Goal: Task Accomplishment & Management: Complete application form

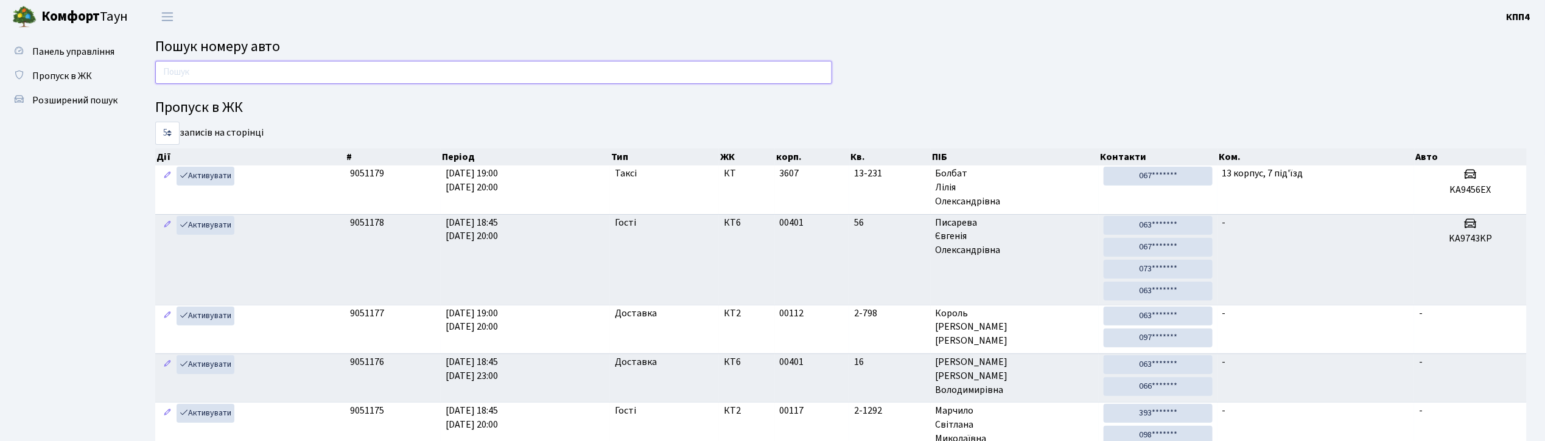
click at [220, 67] on input "text" at bounding box center [493, 72] width 677 height 23
type input "6266"
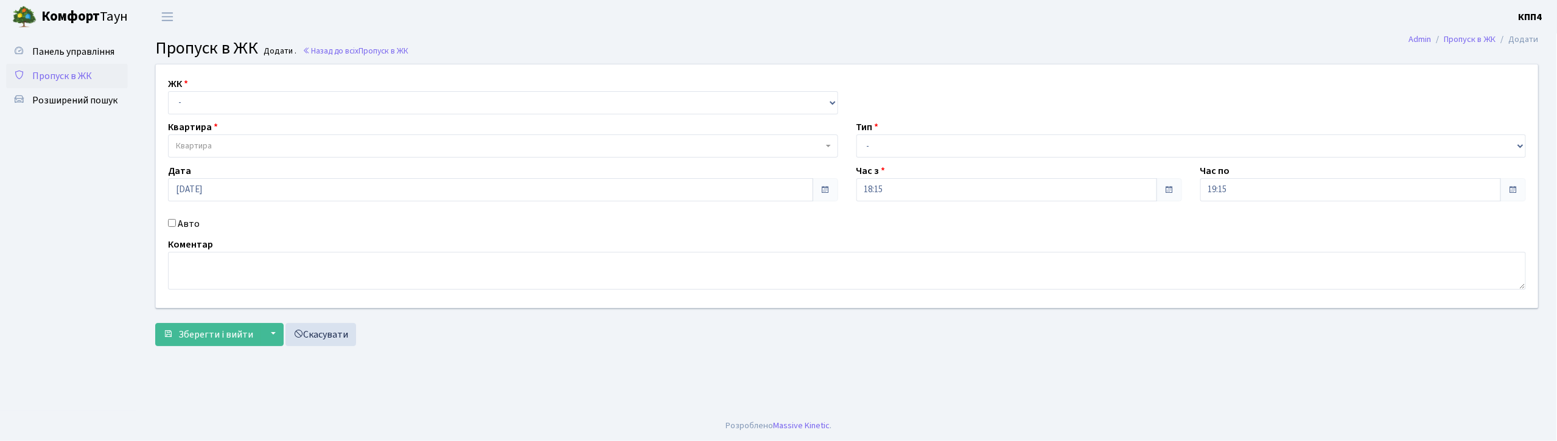
click at [169, 222] on input "Авто" at bounding box center [172, 223] width 8 height 8
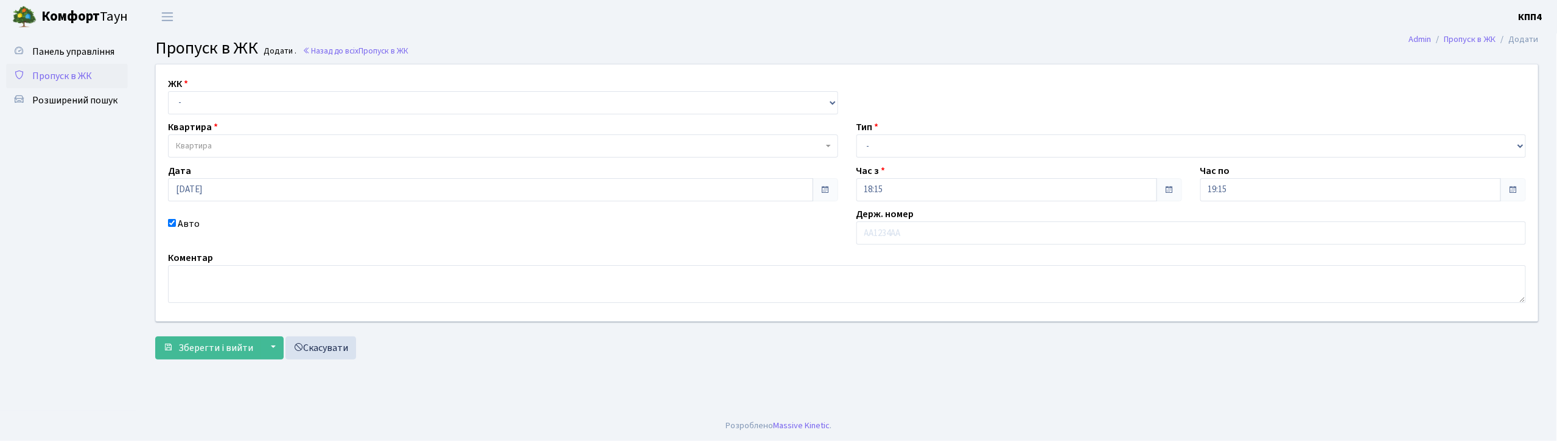
click at [173, 222] on input "Авто" at bounding box center [172, 223] width 8 height 8
checkbox input "false"
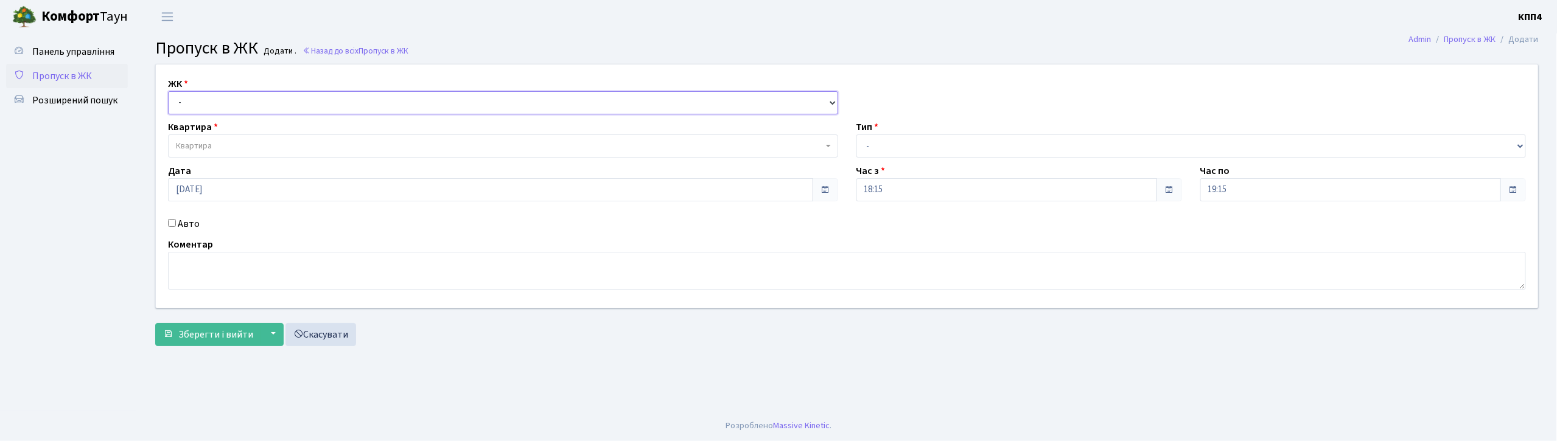
click at [267, 107] on select "- КТ, вул. Регенераторна, 4 КТ2, просп. Соборності, 17 КТ3, вул. Березнева, 16 …" at bounding box center [503, 102] width 670 height 23
select select "271"
click at [168, 91] on select "- КТ, вул. Регенераторна, 4 КТ2, просп. Соборності, 17 КТ3, вул. Березнева, 16 …" at bounding box center [503, 102] width 670 height 23
select select
click at [288, 149] on span "Квартира" at bounding box center [499, 146] width 647 height 12
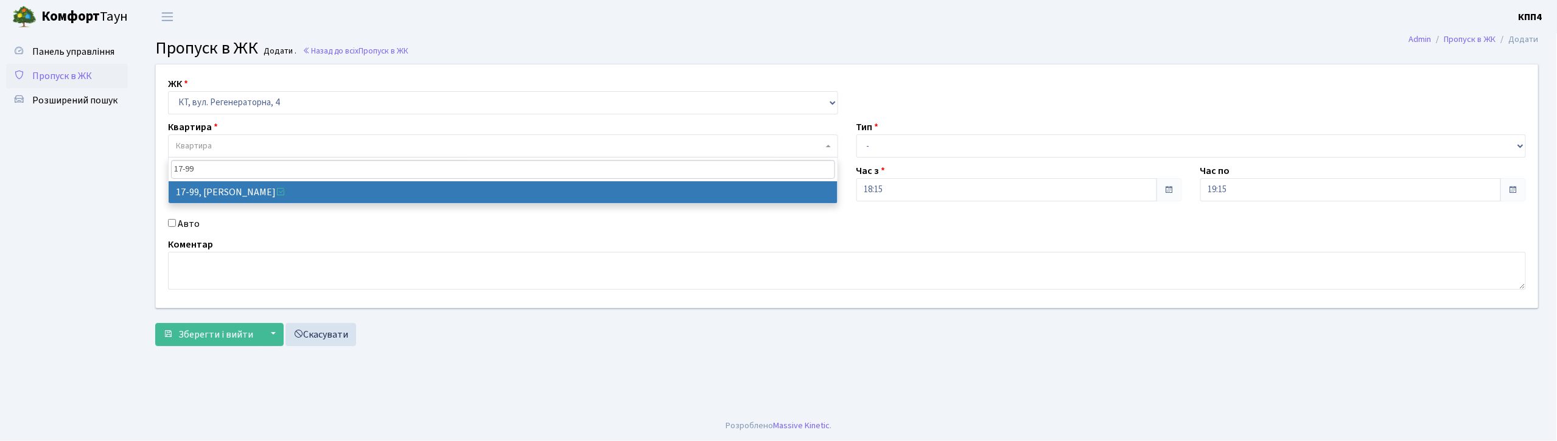
type input "17-99"
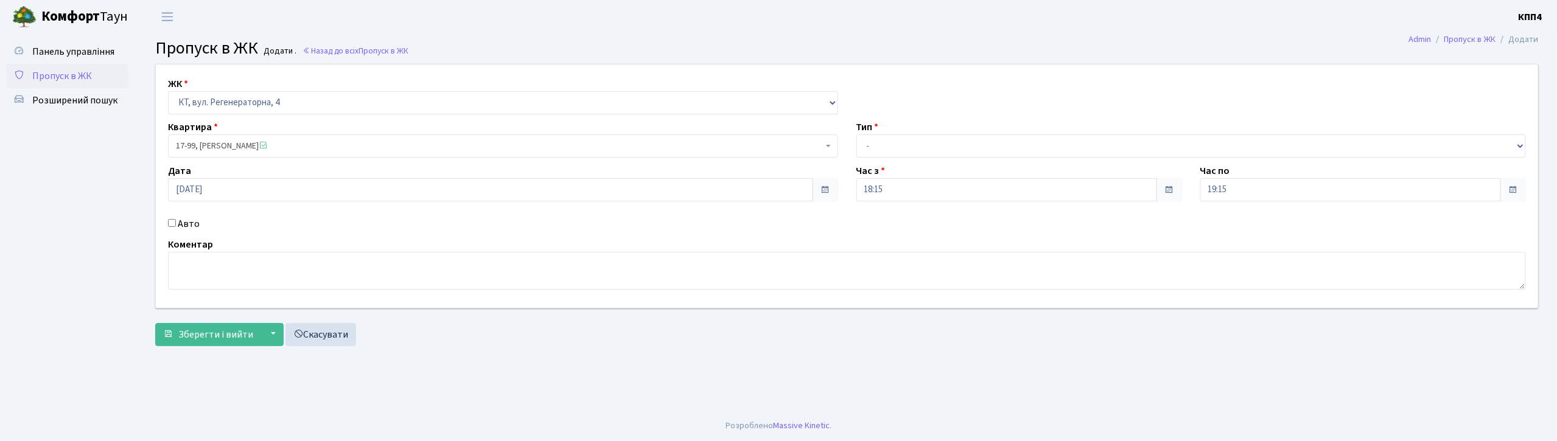
select select "9053"
click at [884, 141] on select "- Доставка Таксі Гості Сервіс" at bounding box center [1191, 146] width 670 height 23
select select "1"
click at [856, 135] on select "- Доставка Таксі Гості Сервіс" at bounding box center [1191, 146] width 670 height 23
click at [203, 339] on span "Зберегти і вийти" at bounding box center [215, 334] width 75 height 13
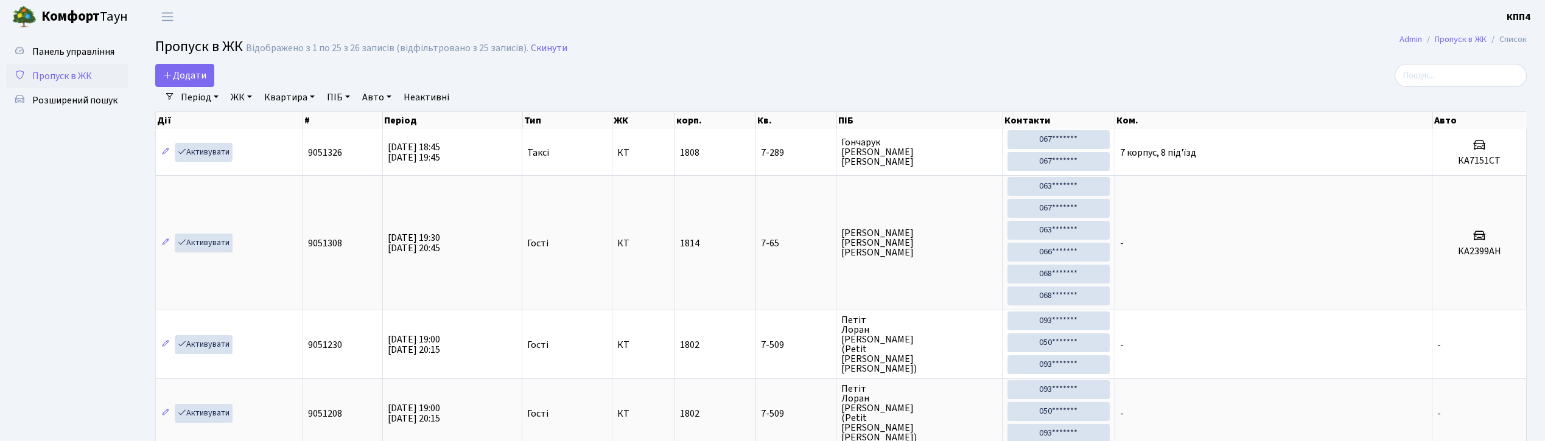
select select "25"
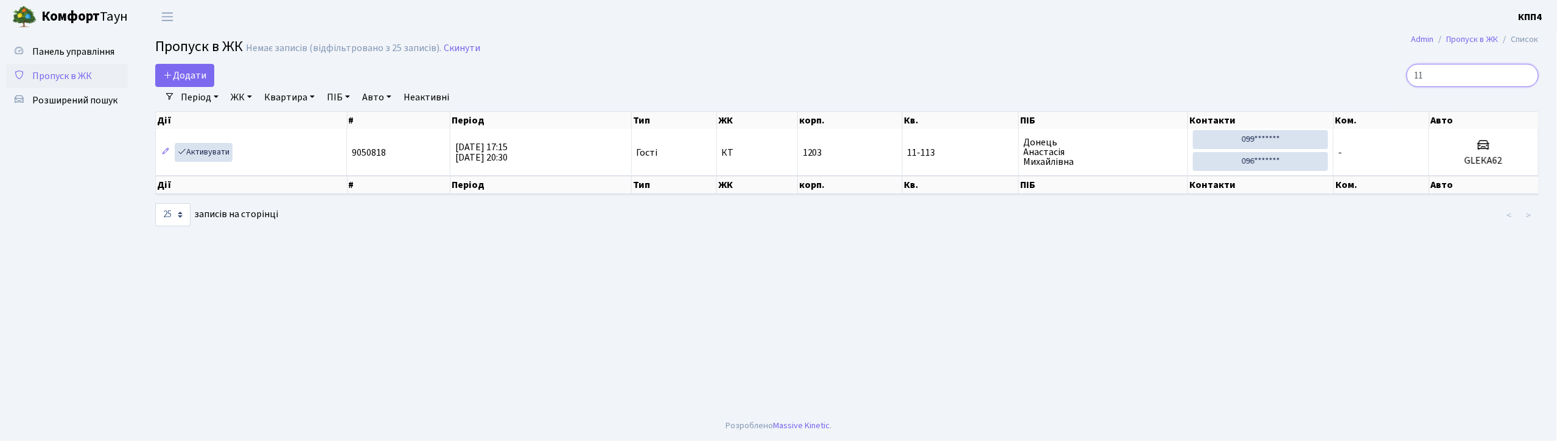
type input "1"
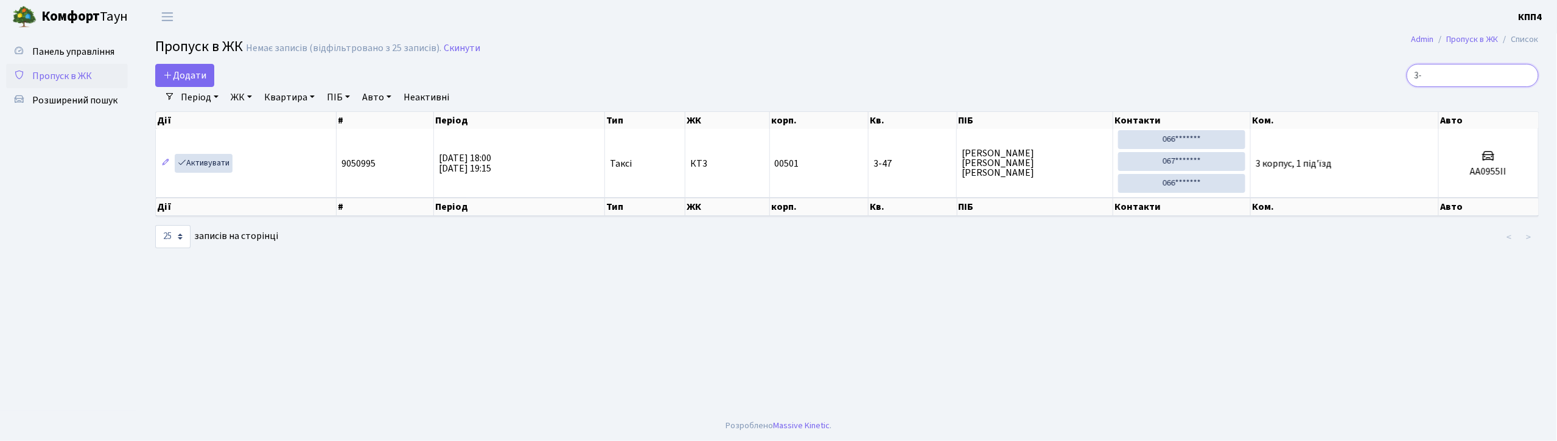
type input "3"
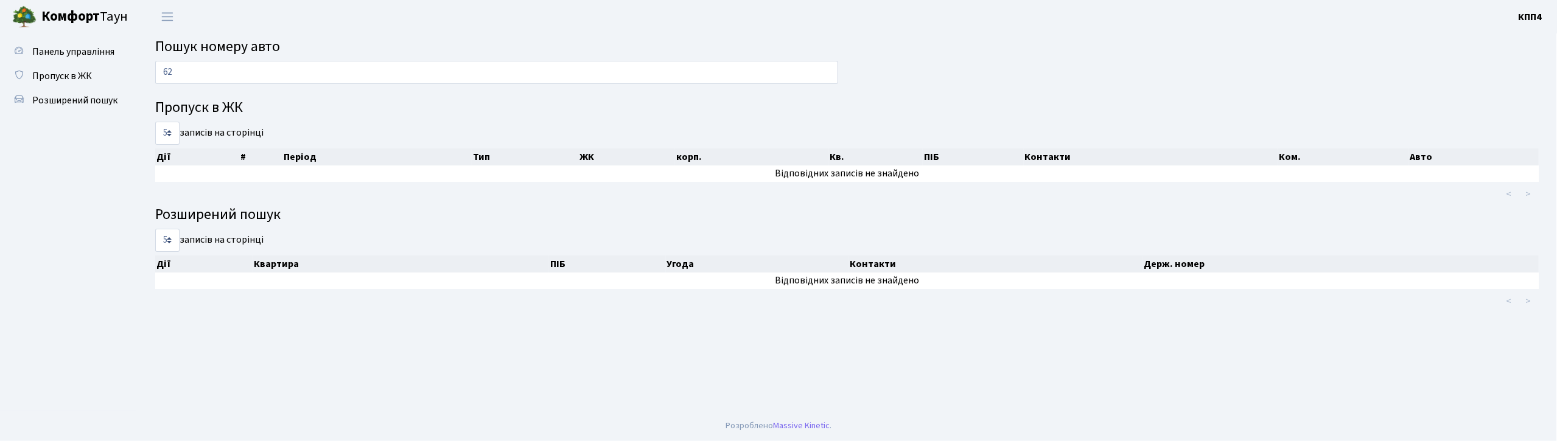
type input "6"
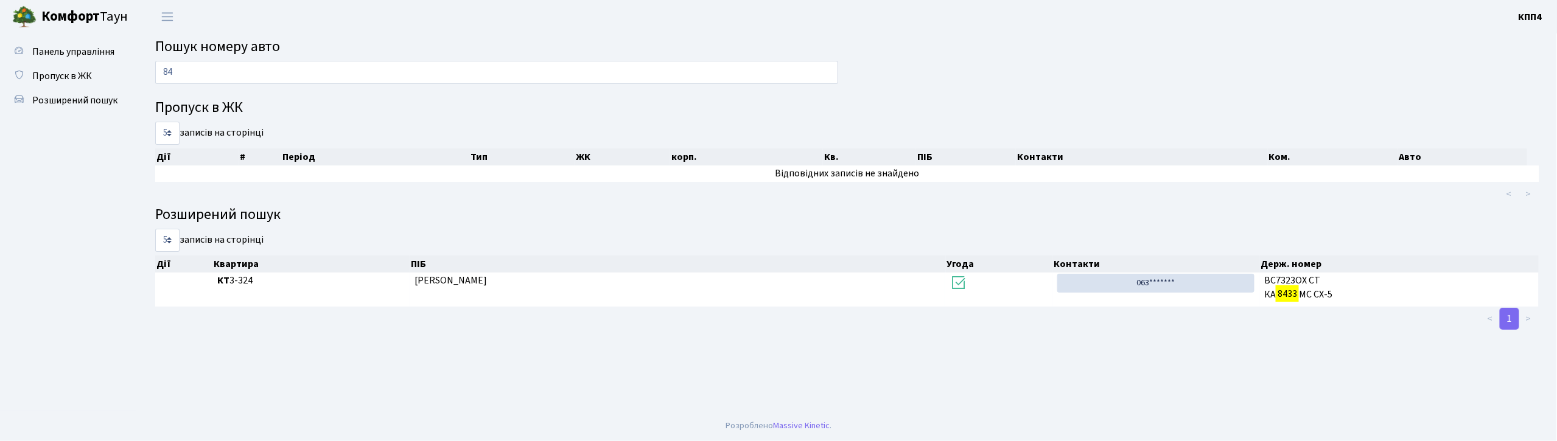
type input "8"
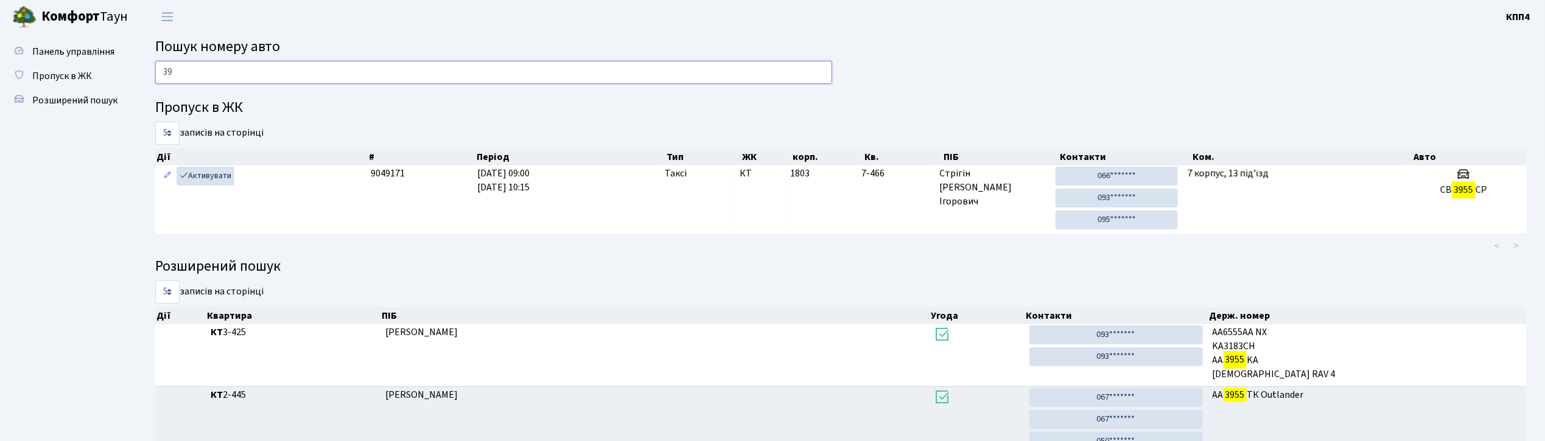
type input "3"
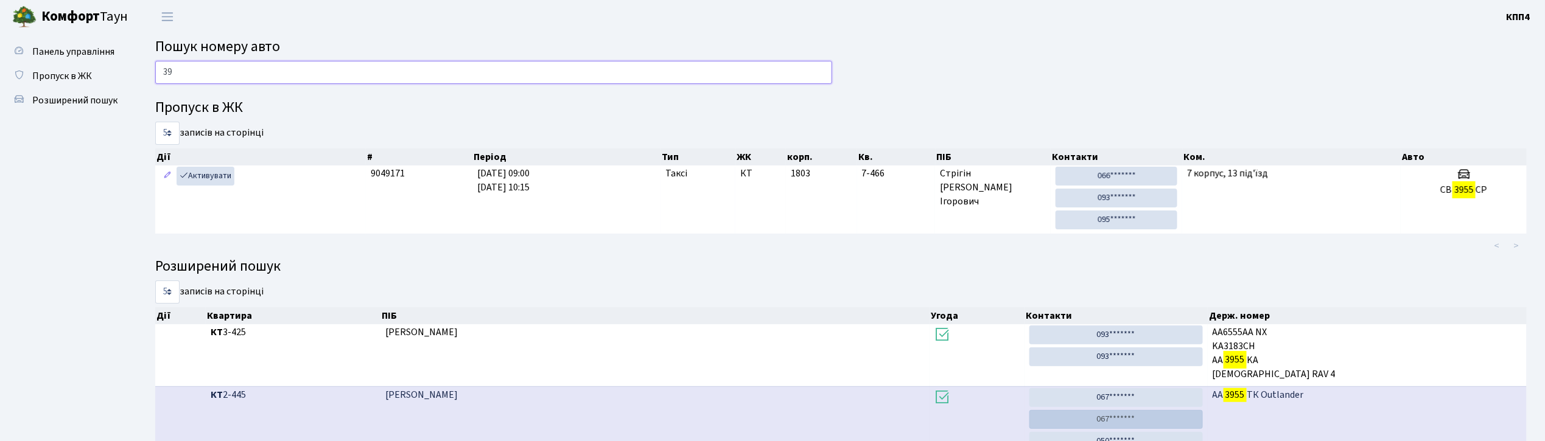
type input "3"
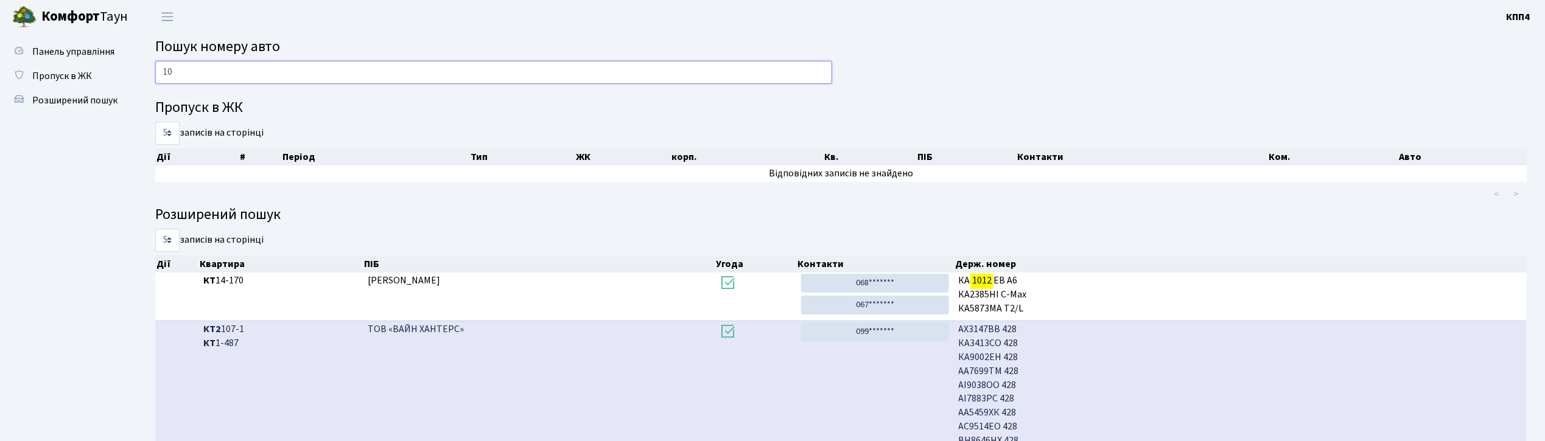
type input "1"
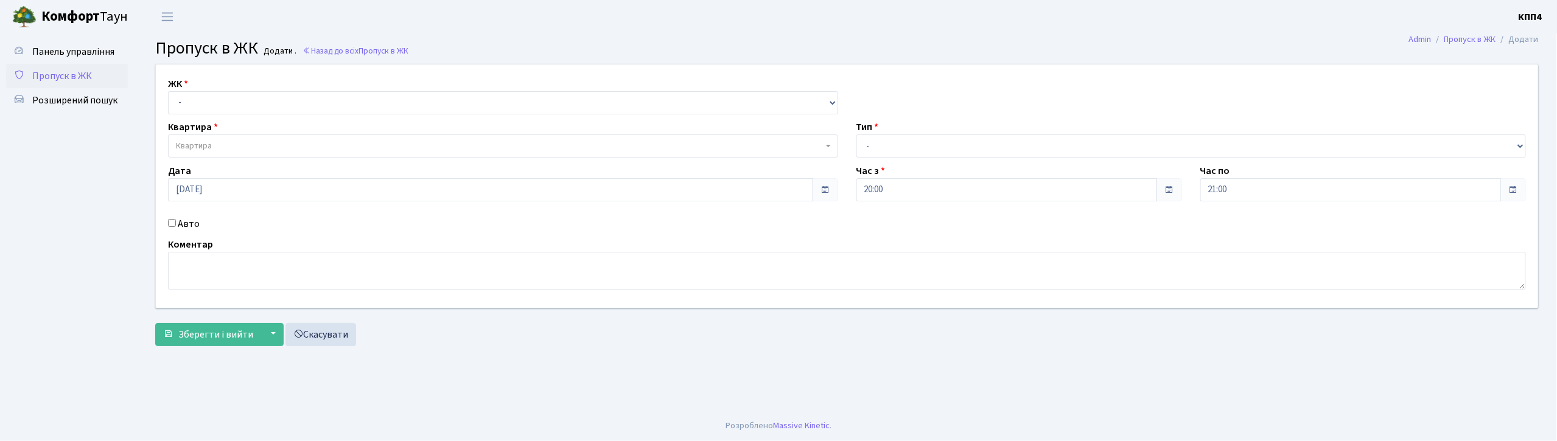
click at [171, 226] on input "Авто" at bounding box center [172, 223] width 8 height 8
checkbox input "true"
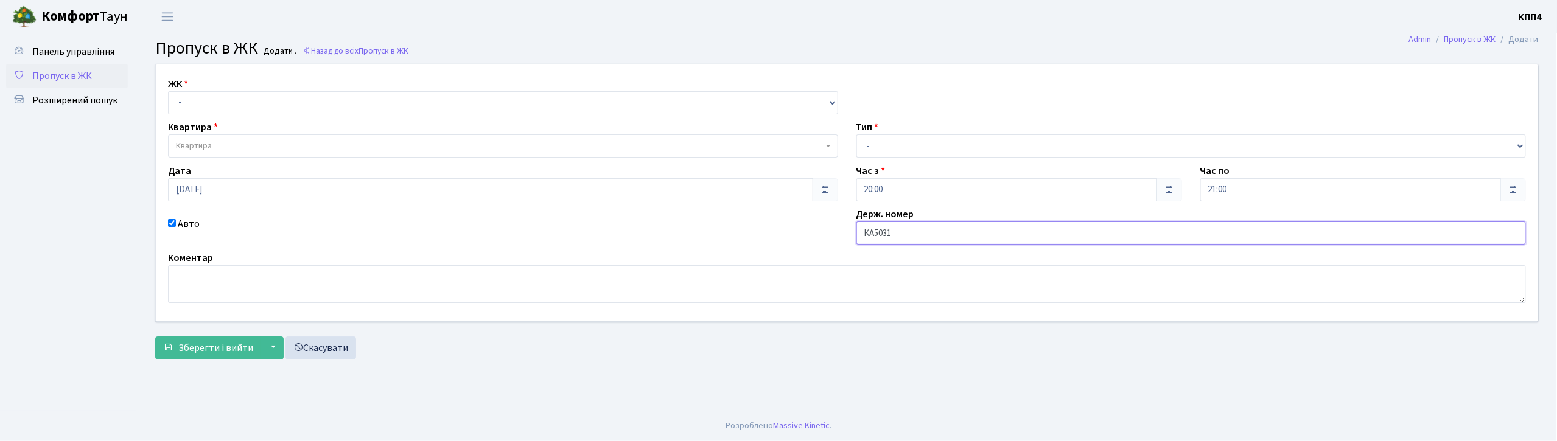
type input "КА5031ОР"
click at [195, 94] on select "- КТ, вул. Регенераторна, 4 КТ2, просп. Соборності, 17 КТ3, вул. Березнева, 16 …" at bounding box center [503, 102] width 670 height 23
select select "271"
click at [168, 91] on select "- КТ, вул. Регенераторна, 4 КТ2, просп. [STREET_ADDRESS] [STREET_ADDRESS] [PERS…" at bounding box center [503, 102] width 670 height 23
select select
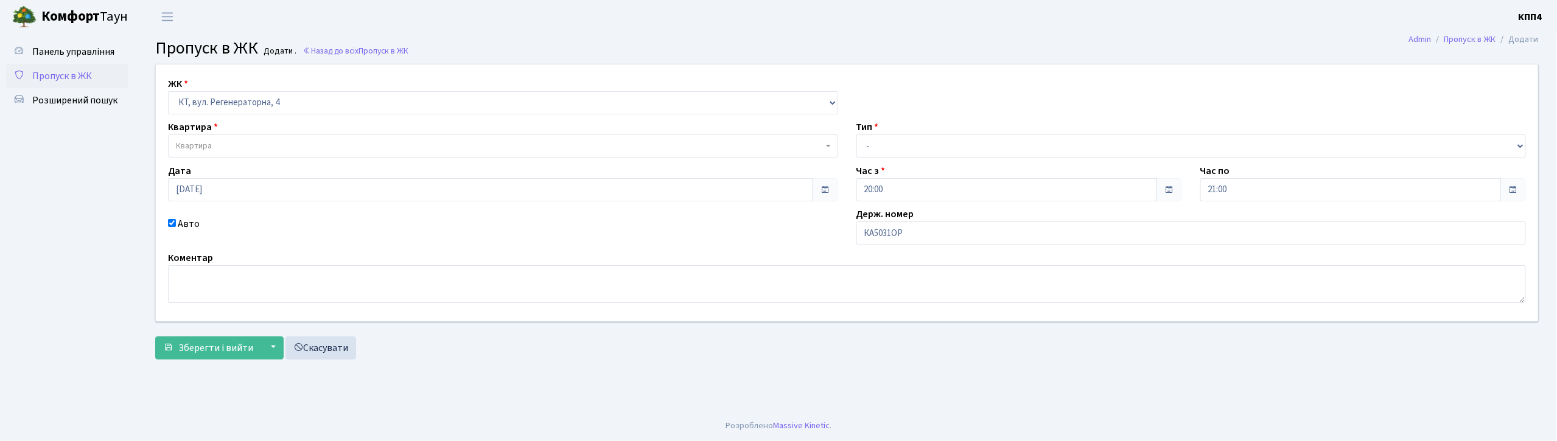
click at [205, 142] on span "Квартира" at bounding box center [194, 146] width 36 height 12
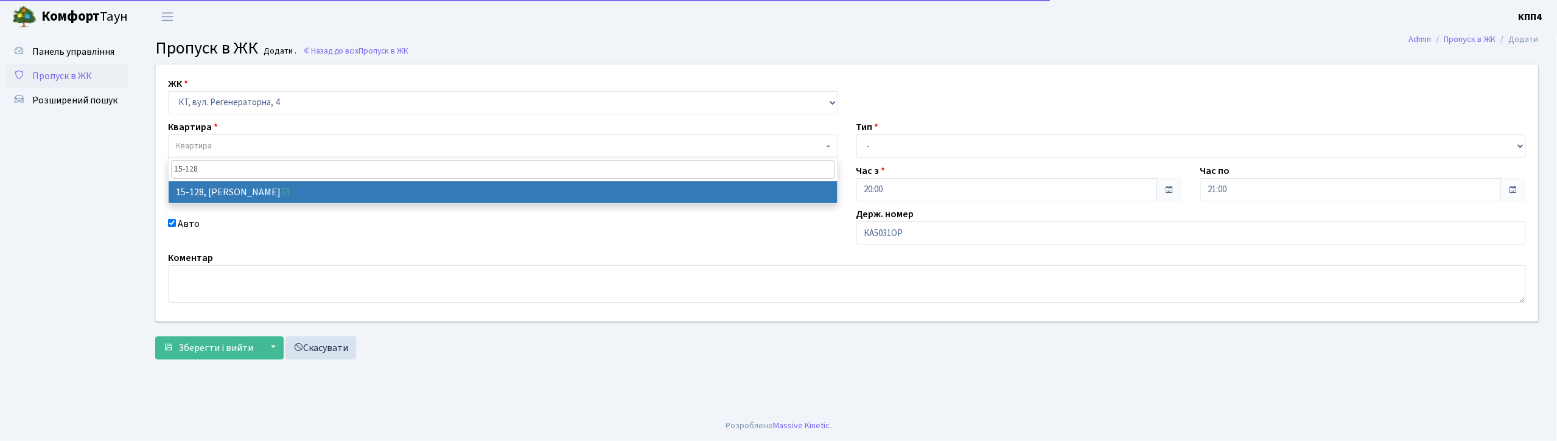
type input "15-128"
drag, startPoint x: 247, startPoint y: 190, endPoint x: 300, endPoint y: 181, distance: 54.3
select select "8903"
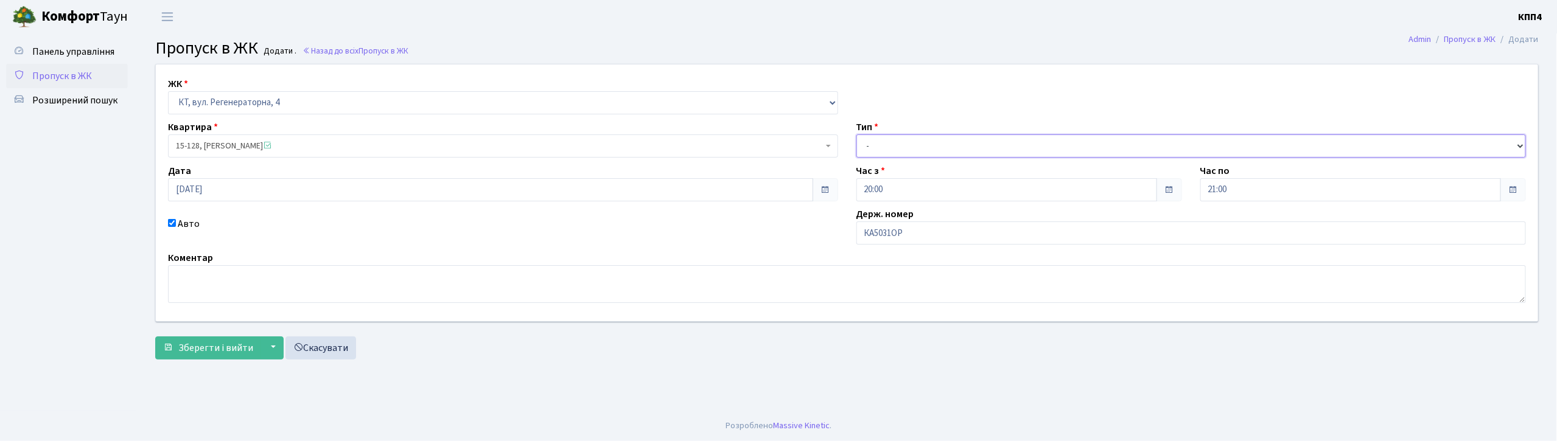
click at [937, 146] on select "- Доставка Таксі Гості Сервіс" at bounding box center [1191, 146] width 670 height 23
select select "2"
click at [856, 135] on select "- Доставка Таксі Гості Сервіс" at bounding box center [1191, 146] width 670 height 23
click at [196, 348] on span "Зберегти і вийти" at bounding box center [215, 347] width 75 height 13
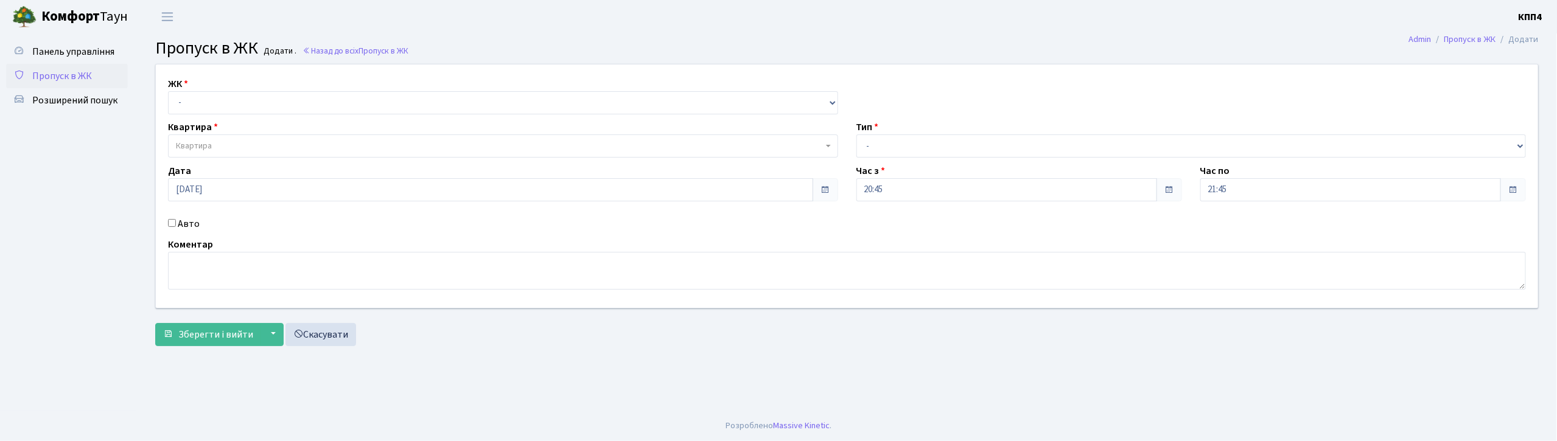
click at [174, 223] on input "Авто" at bounding box center [172, 223] width 8 height 8
checkbox input "true"
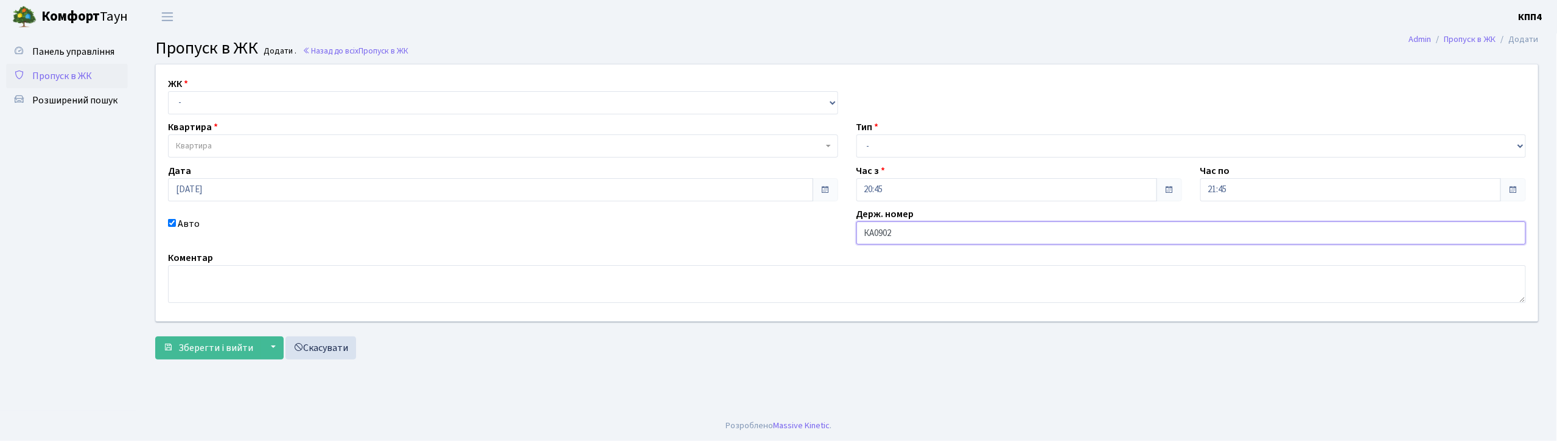
type input "КА0902ІІ"
click at [208, 105] on select "- КТ, вул. Регенераторна, 4 КТ2, просп. Соборності, 17 КТ3, вул. Березнева, 16 …" at bounding box center [503, 102] width 670 height 23
select select "271"
click at [168, 91] on select "- КТ, вул. Регенераторна, 4 КТ2, просп. Соборності, 17 КТ3, вул. Березнева, 16 …" at bounding box center [503, 102] width 670 height 23
select select
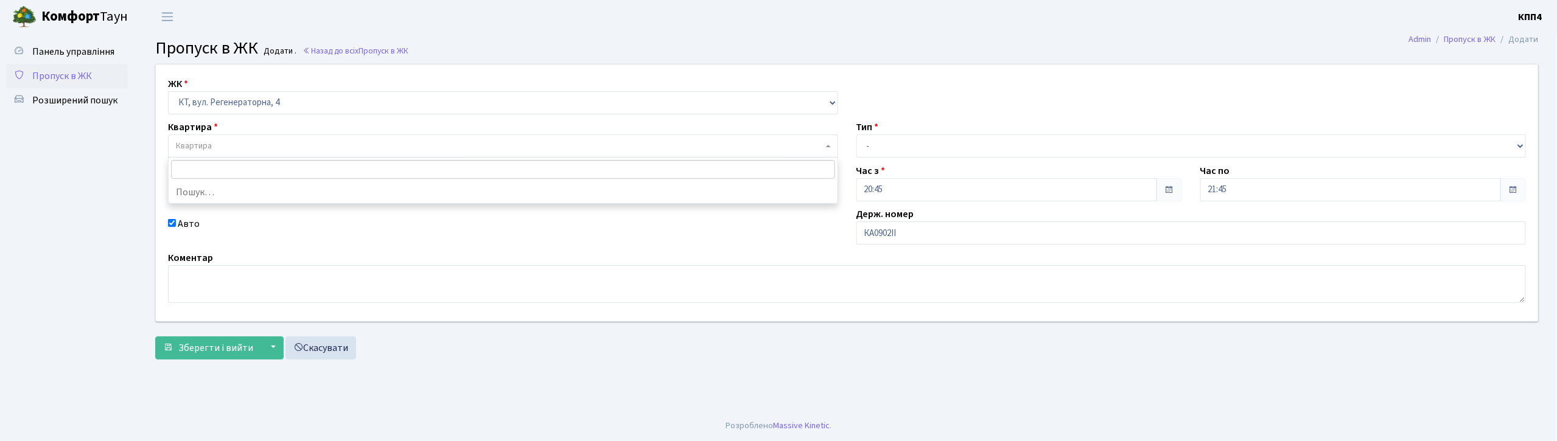
click at [200, 146] on span "Квартира" at bounding box center [194, 146] width 36 height 12
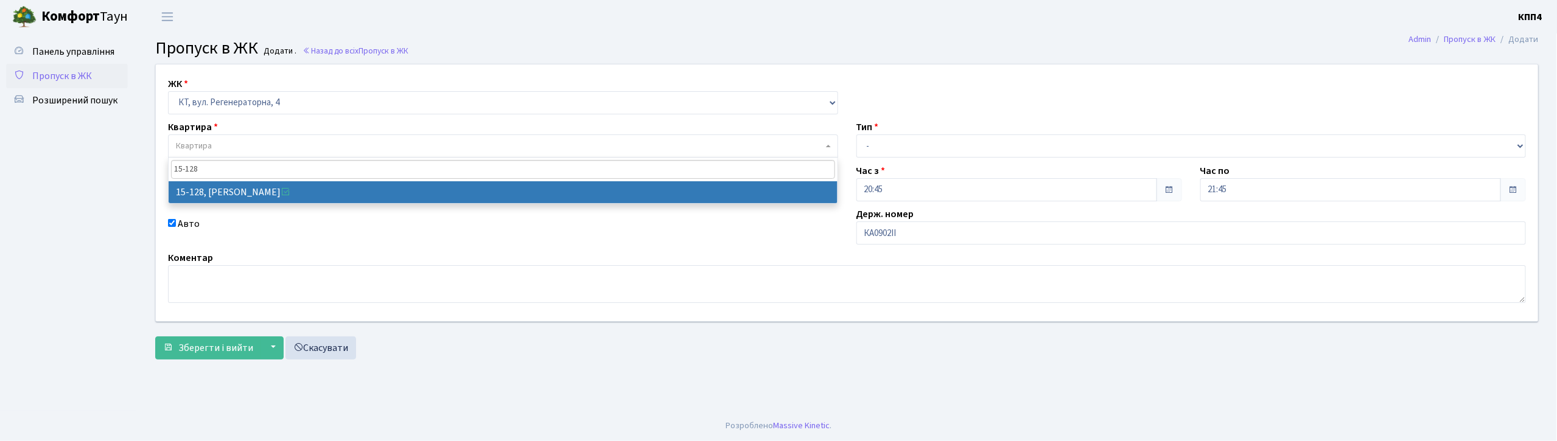
type input "15-128"
select select "8903"
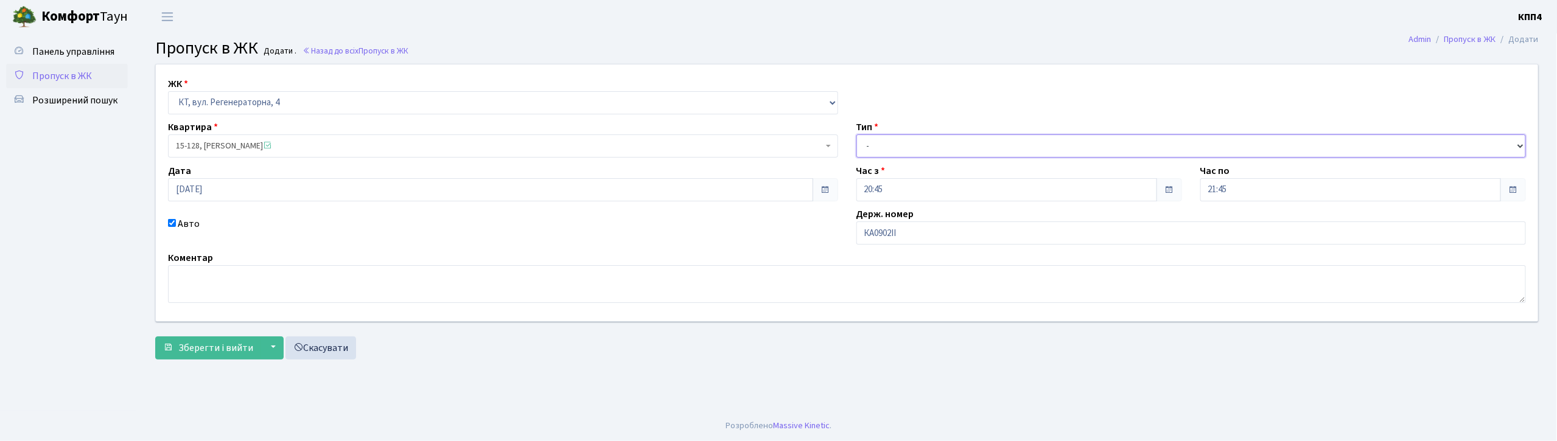
click at [875, 144] on select "- Доставка Таксі Гості Сервіс" at bounding box center [1191, 146] width 670 height 23
select select "2"
click at [856, 135] on select "- Доставка Таксі Гості Сервіс" at bounding box center [1191, 146] width 670 height 23
click at [226, 346] on span "Зберегти і вийти" at bounding box center [215, 347] width 75 height 13
